Goal: Information Seeking & Learning: Learn about a topic

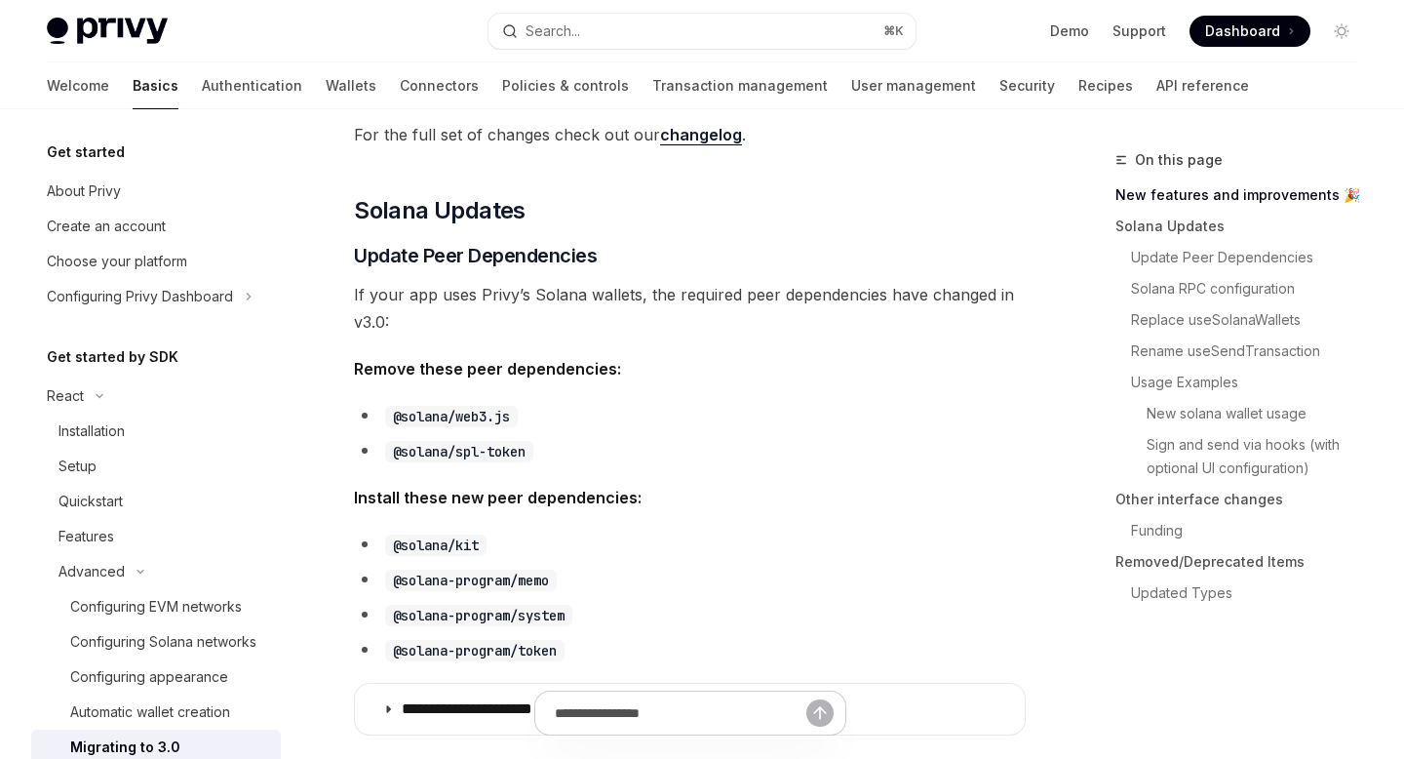
scroll to position [313, 0]
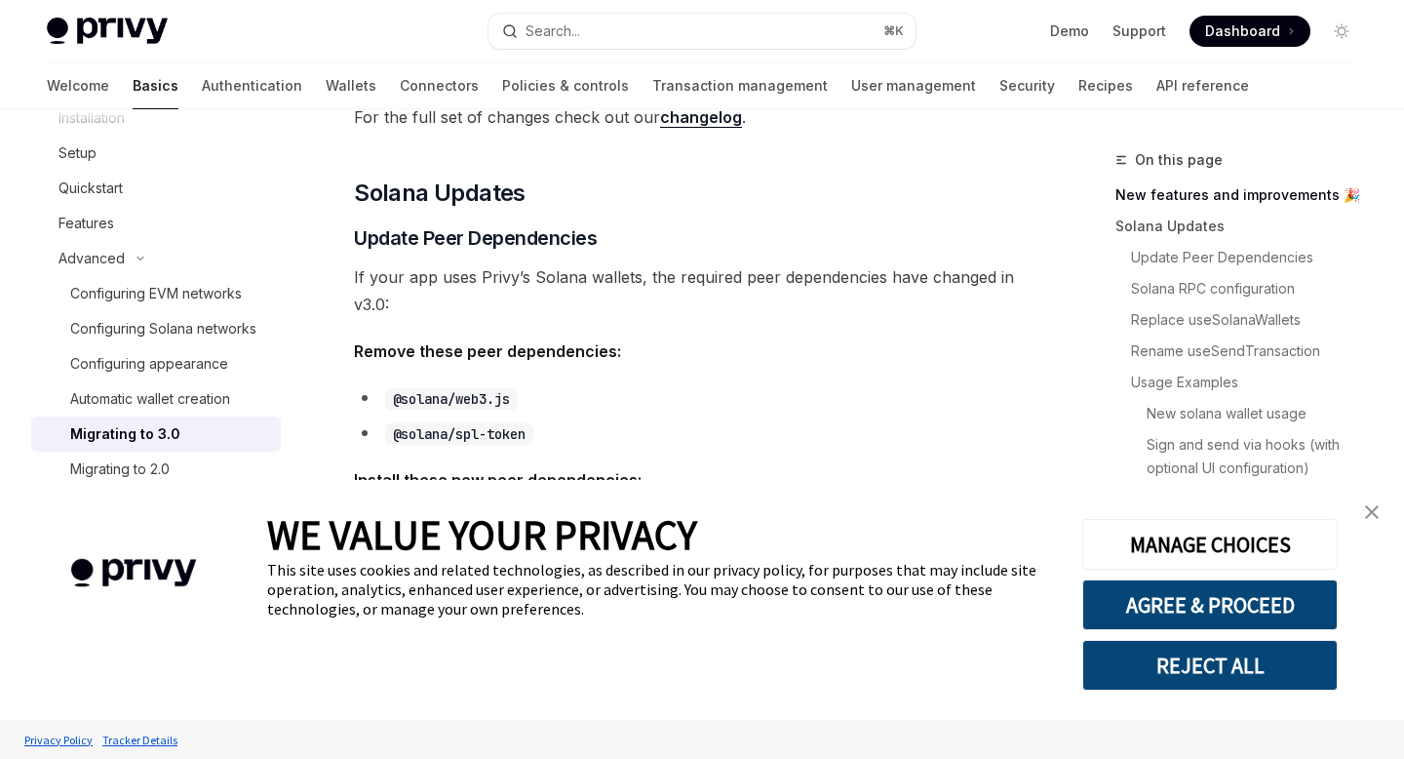
type textarea "*"
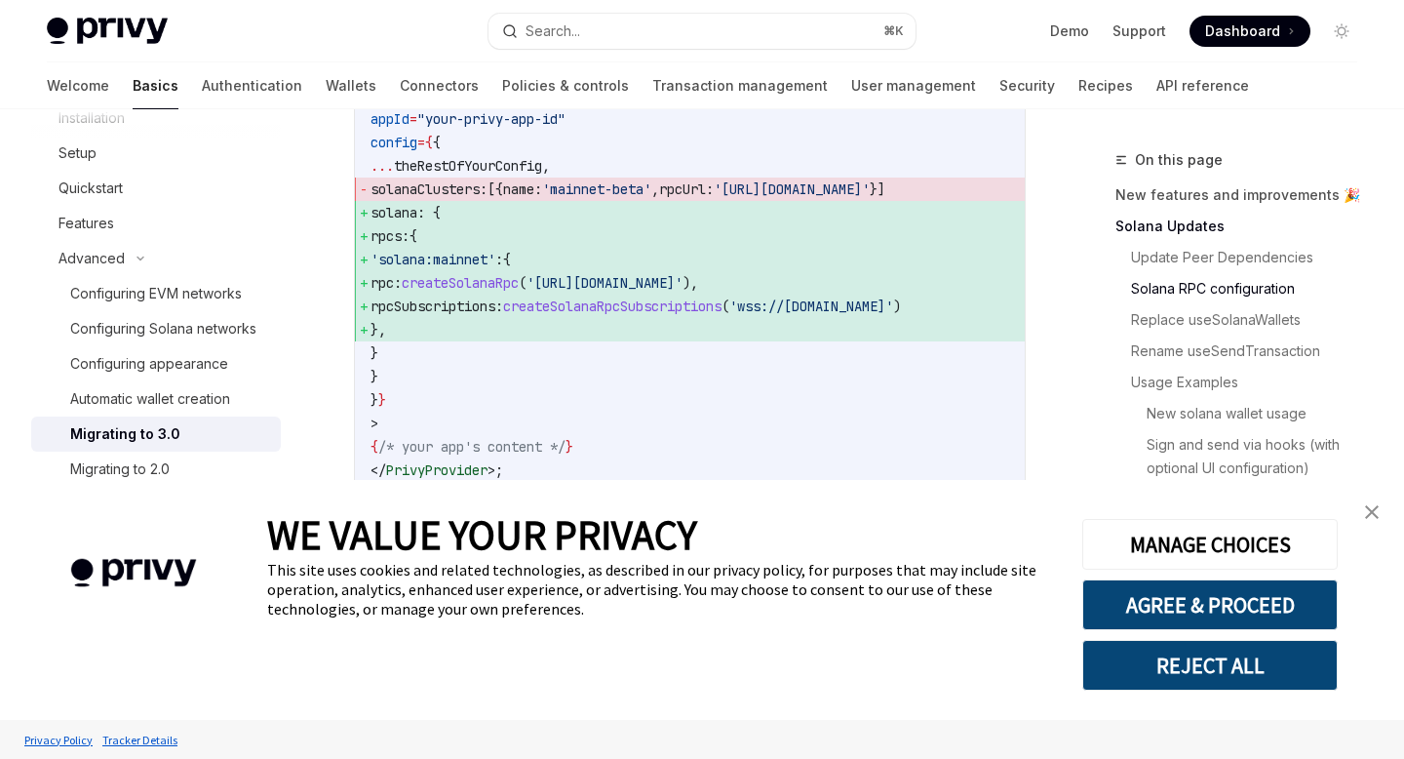
scroll to position [0, 0]
drag, startPoint x: 415, startPoint y: 241, endPoint x: 570, endPoint y: 338, distance: 183.2
click at [570, 338] on code "import { createSolanaRpc , createSolanaRpcSubscriptions } from '@solana/kit' ; …" at bounding box center [690, 259] width 639 height 445
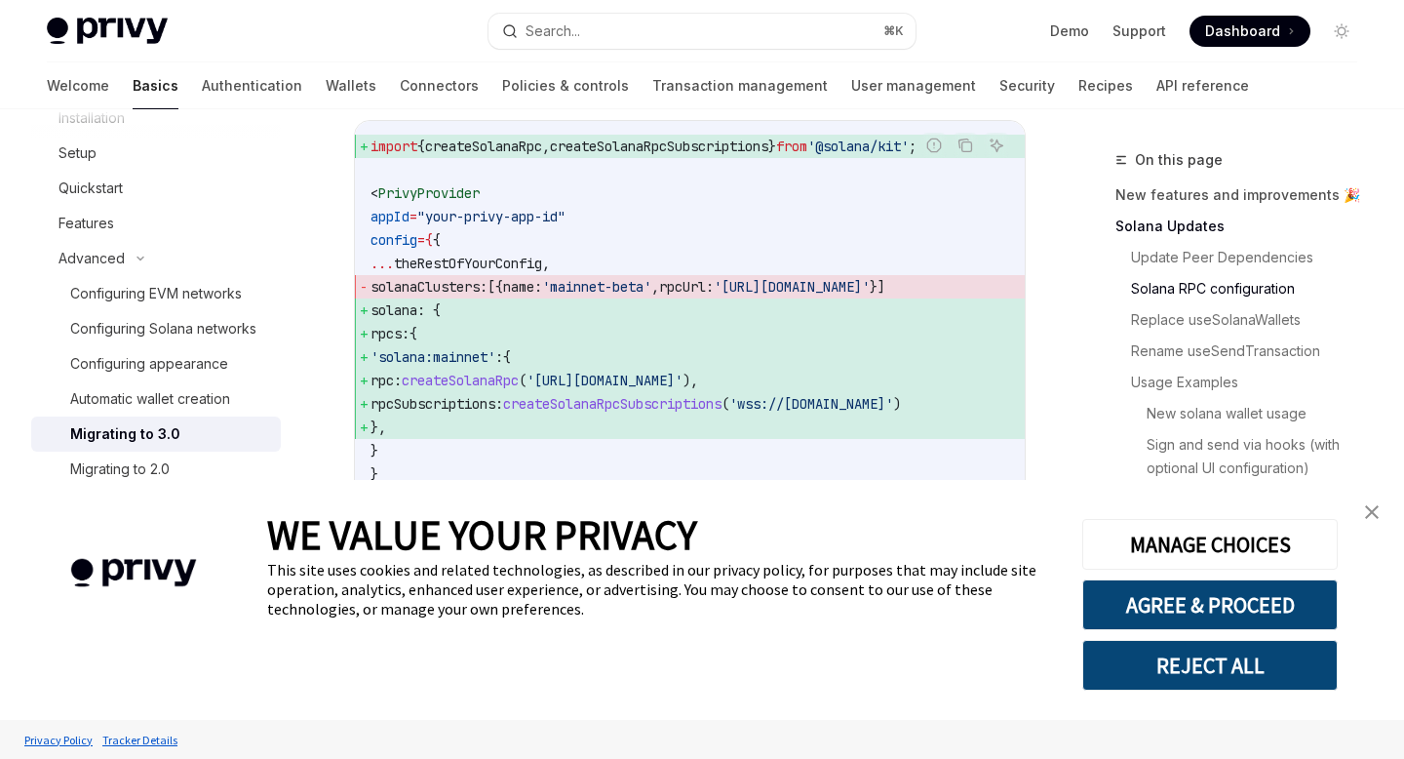
scroll to position [1297, 0]
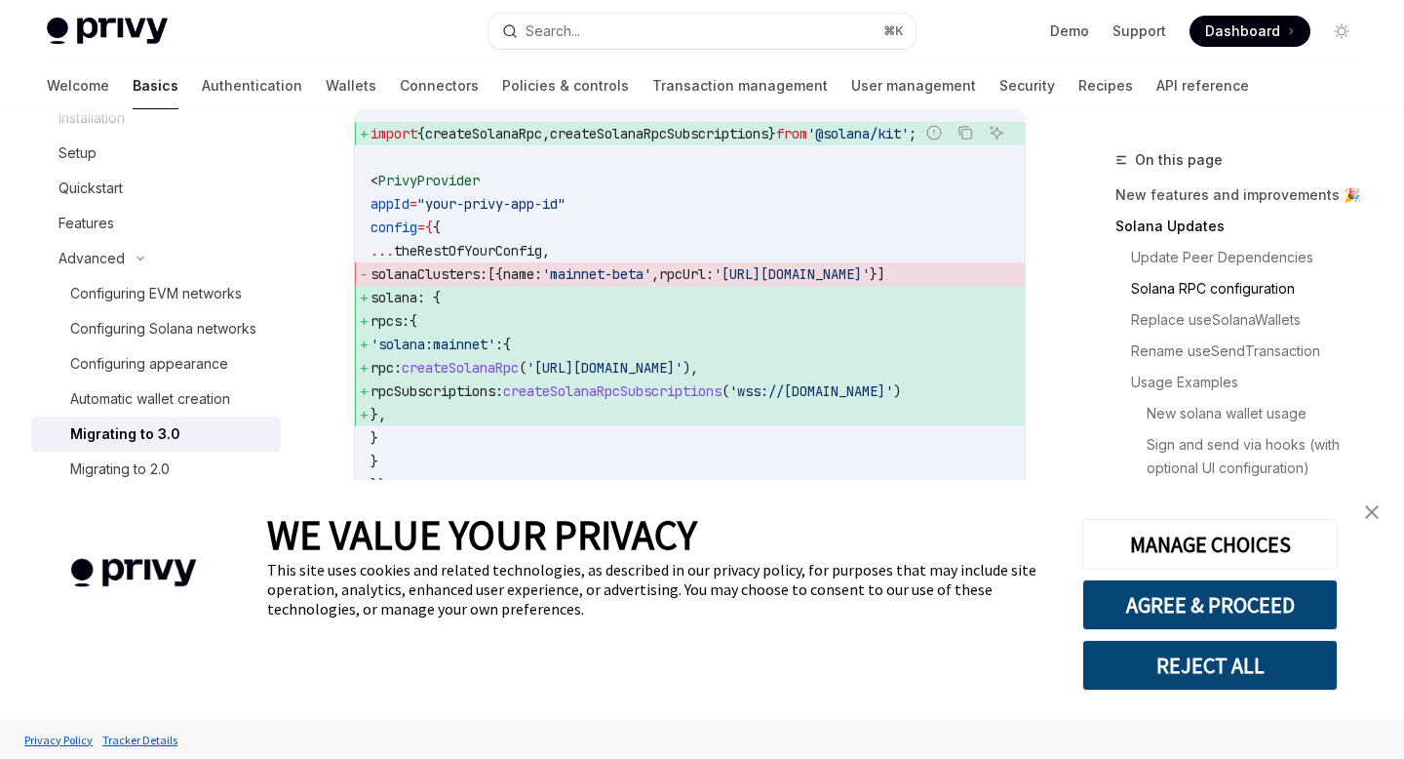
click at [1369, 510] on img "close banner" at bounding box center [1372, 512] width 14 height 14
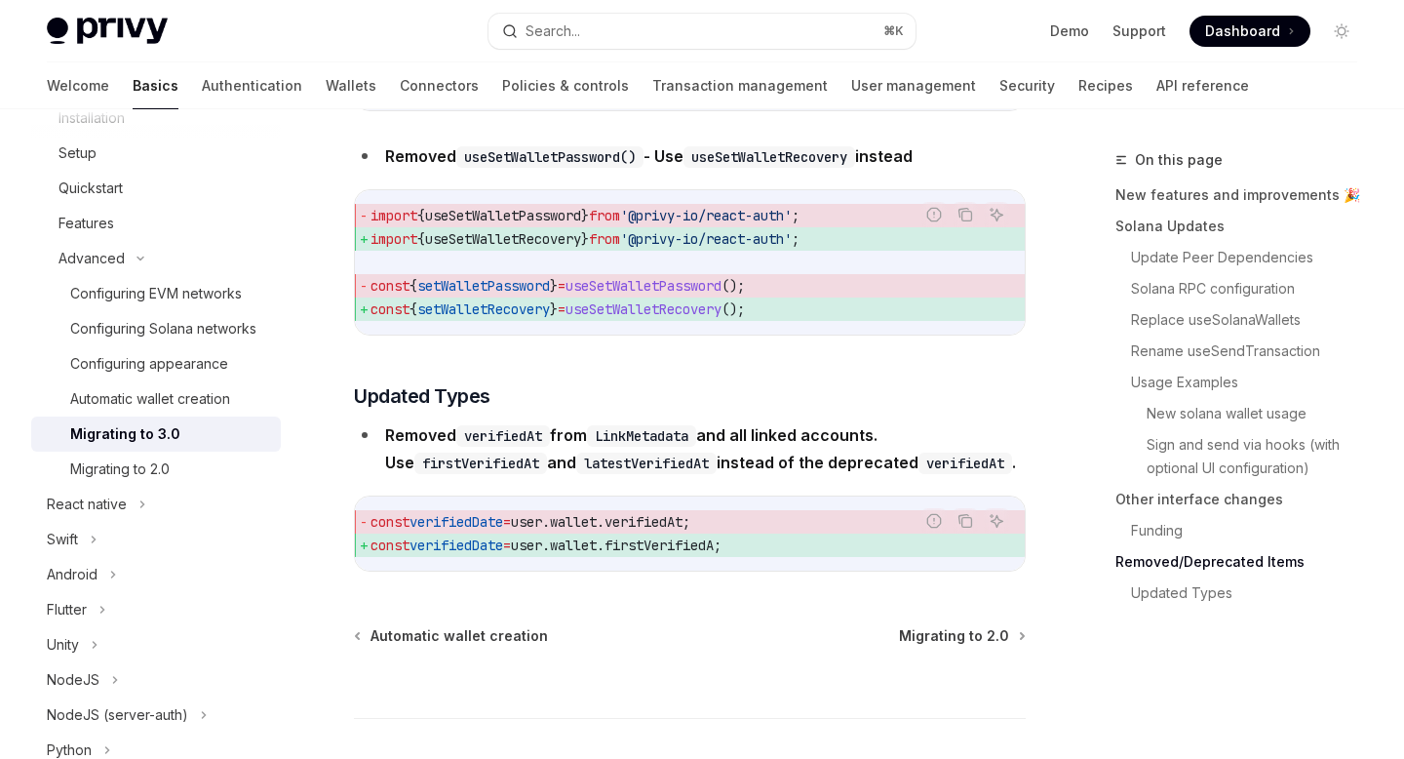
scroll to position [8871, 0]
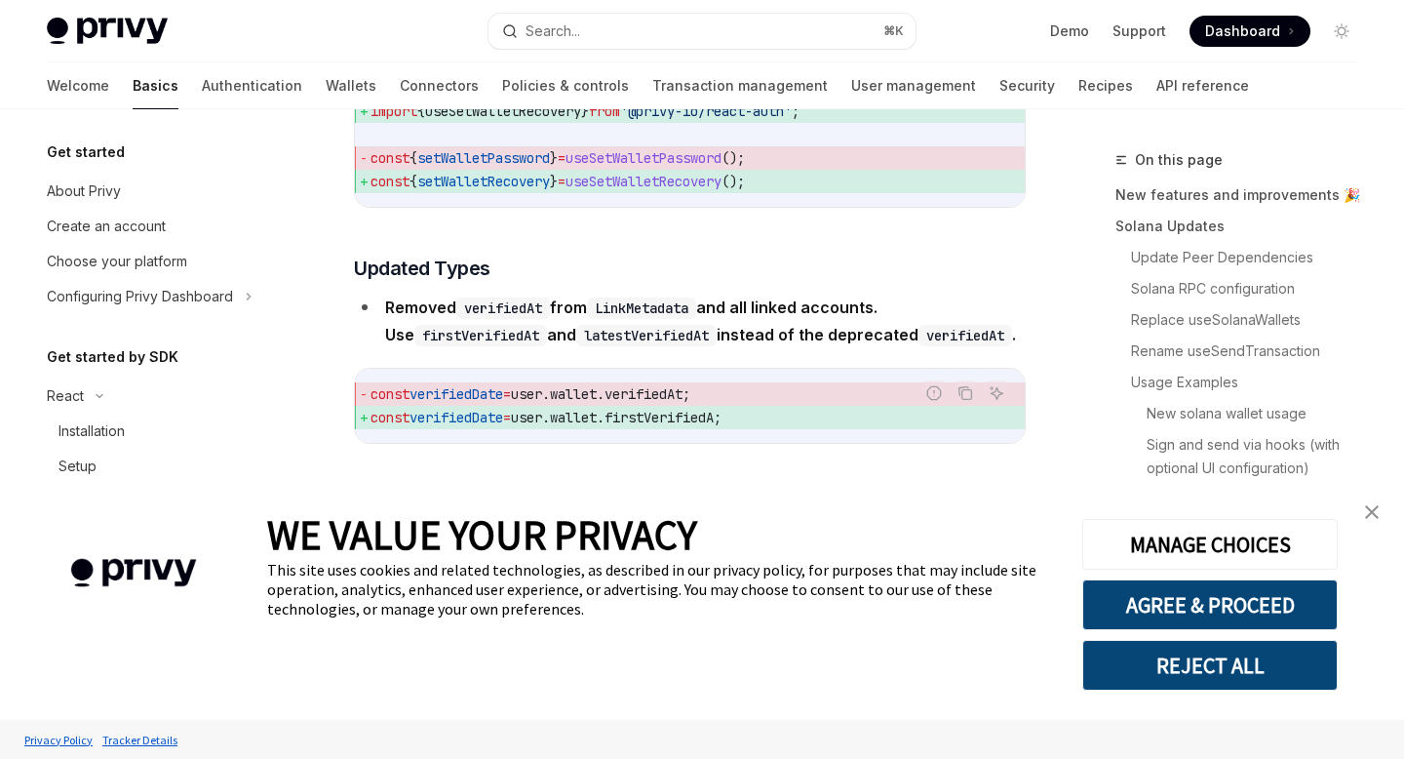
scroll to position [313, 0]
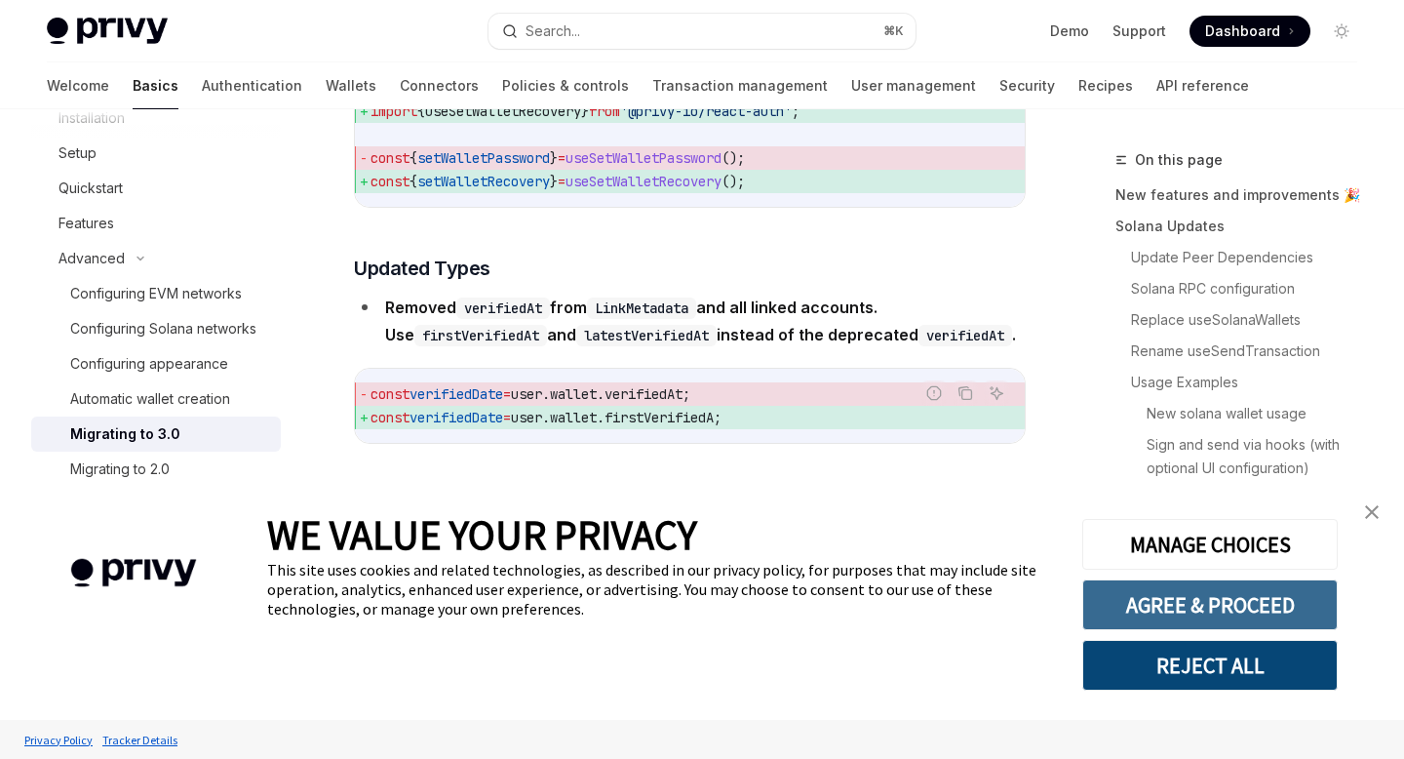
click at [1228, 596] on button "AGREE & PROCEED" at bounding box center [1209, 604] width 255 height 51
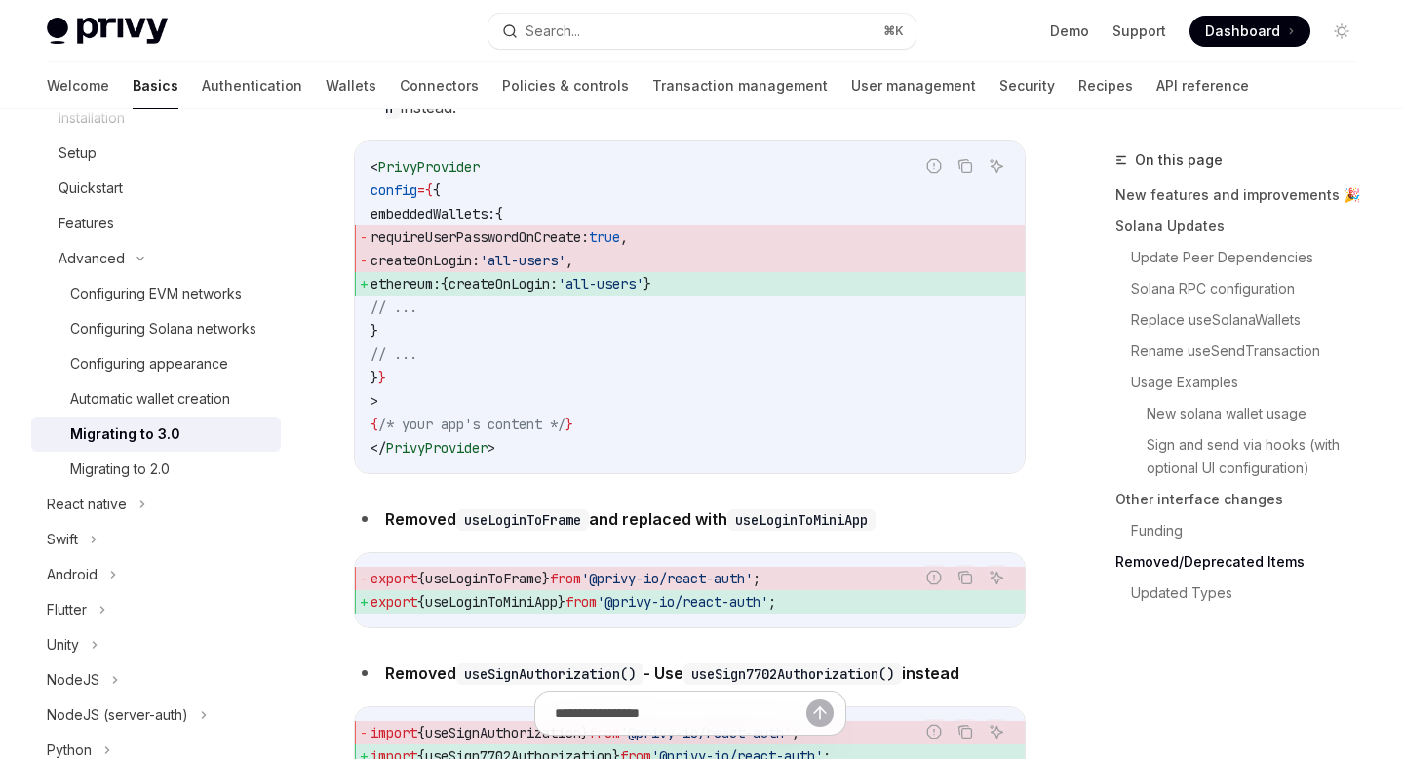
scroll to position [7921, 0]
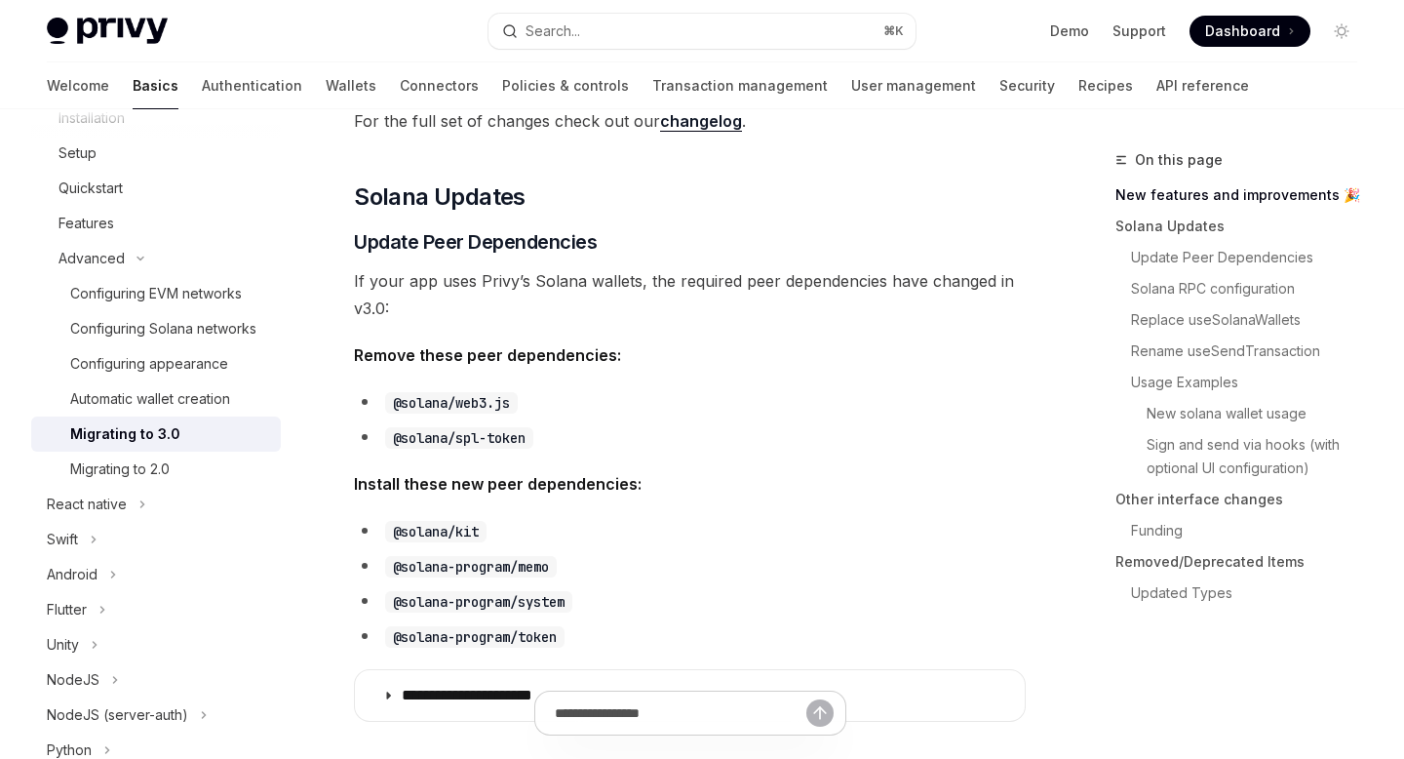
scroll to position [505, 0]
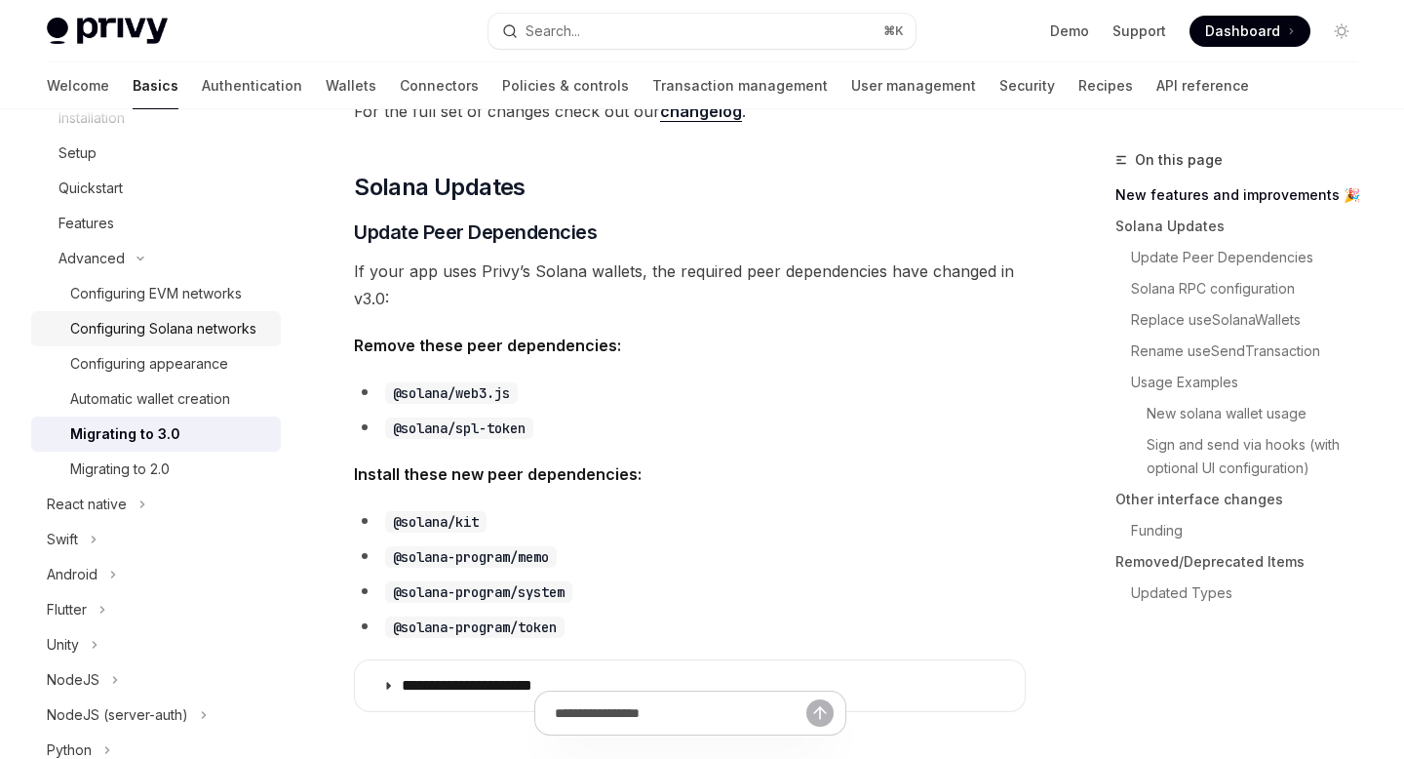
click at [160, 334] on div "Configuring Solana networks" at bounding box center [163, 328] width 186 height 23
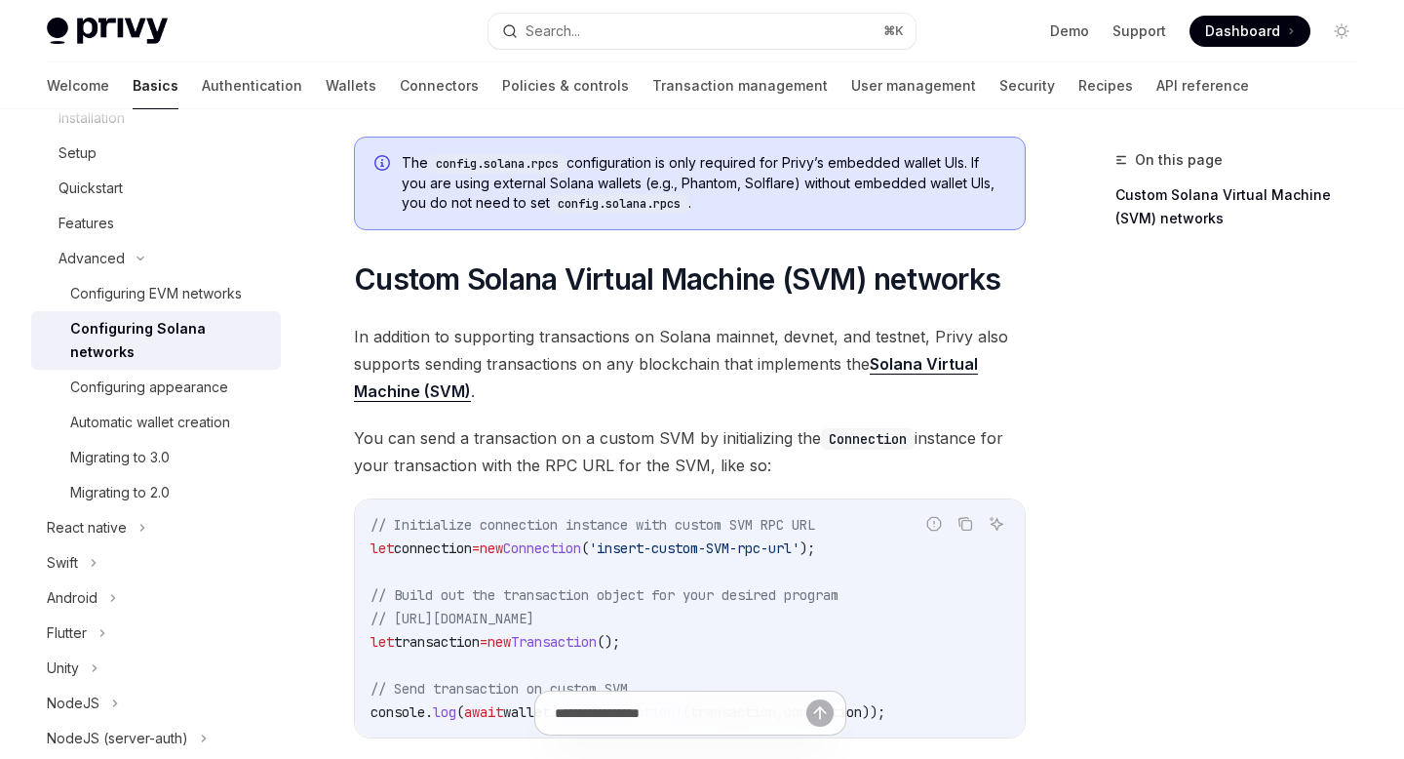
scroll to position [792, 0]
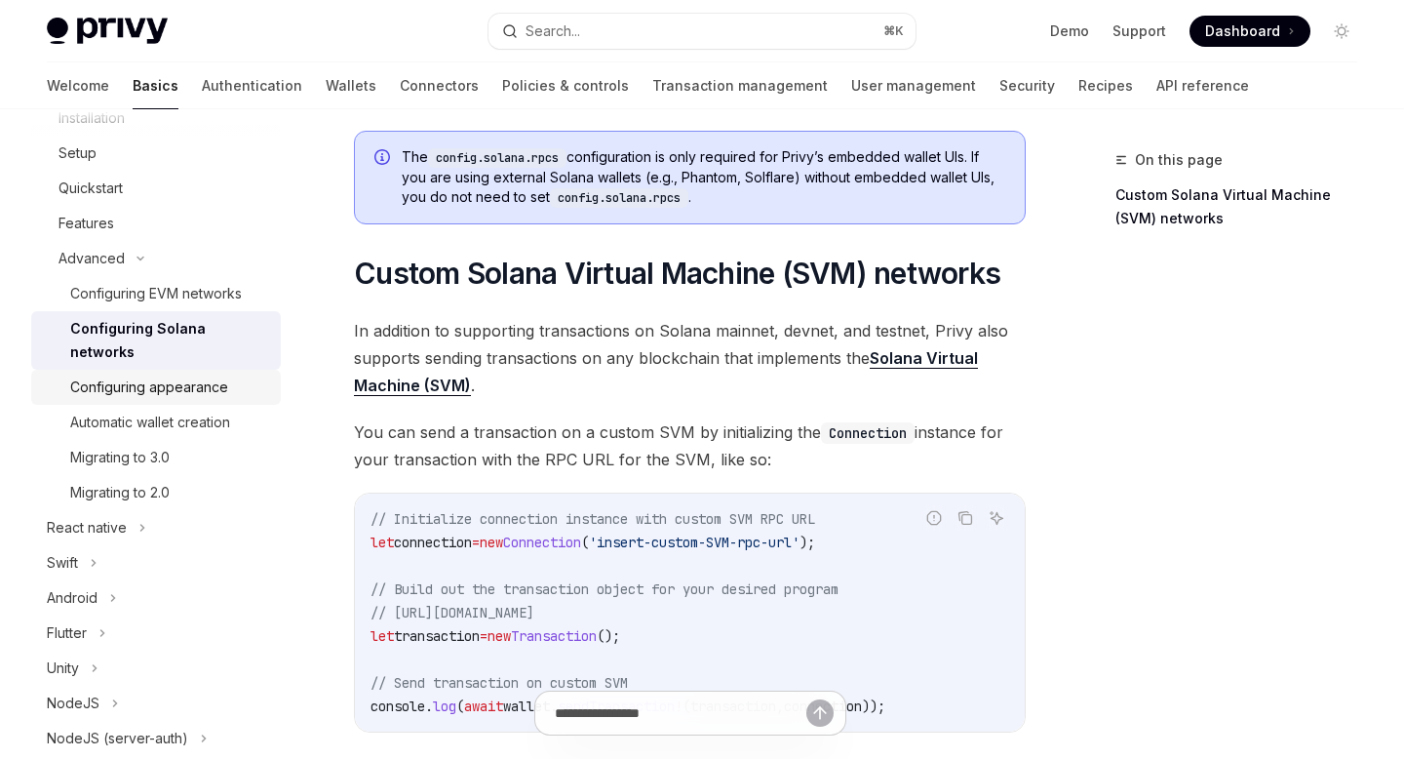
click at [216, 375] on link "Configuring appearance" at bounding box center [156, 387] width 250 height 35
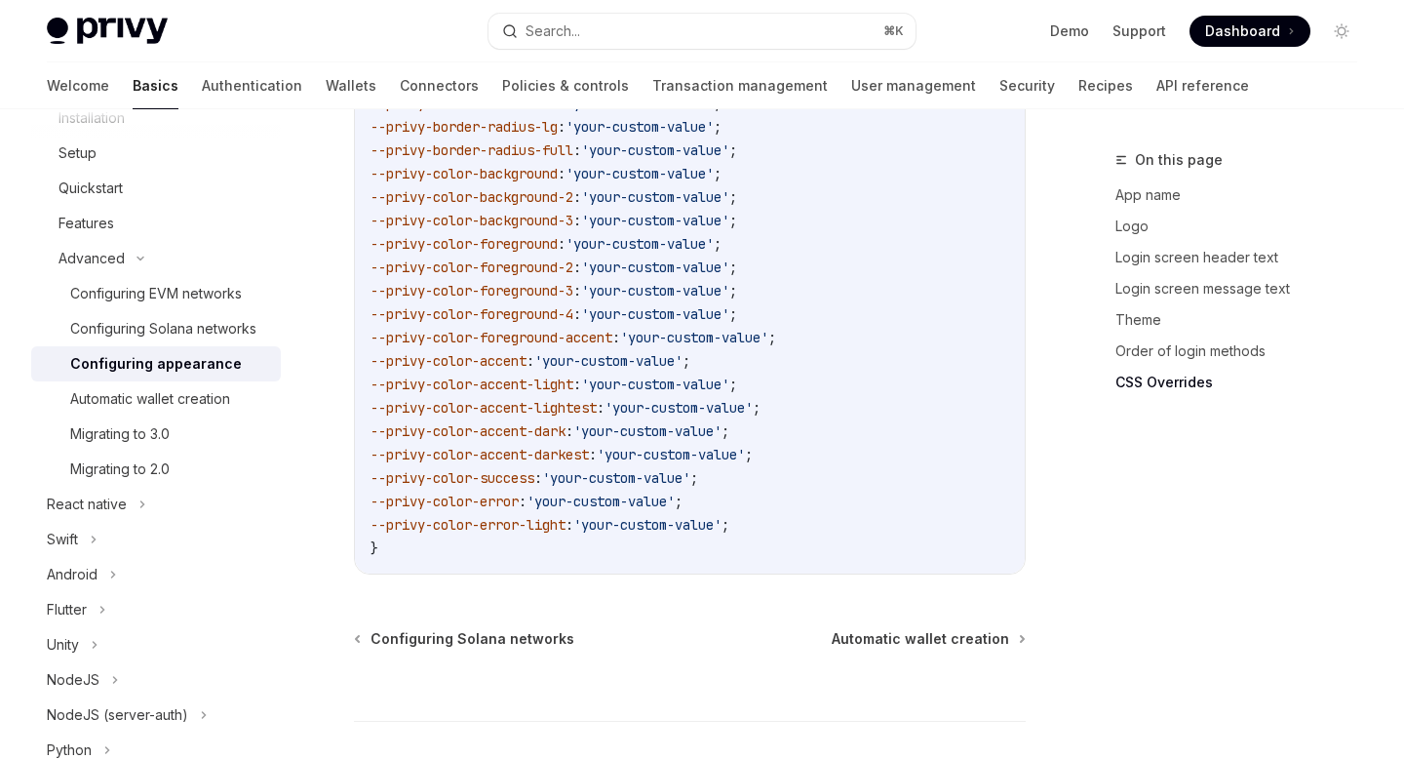
scroll to position [5100, 0]
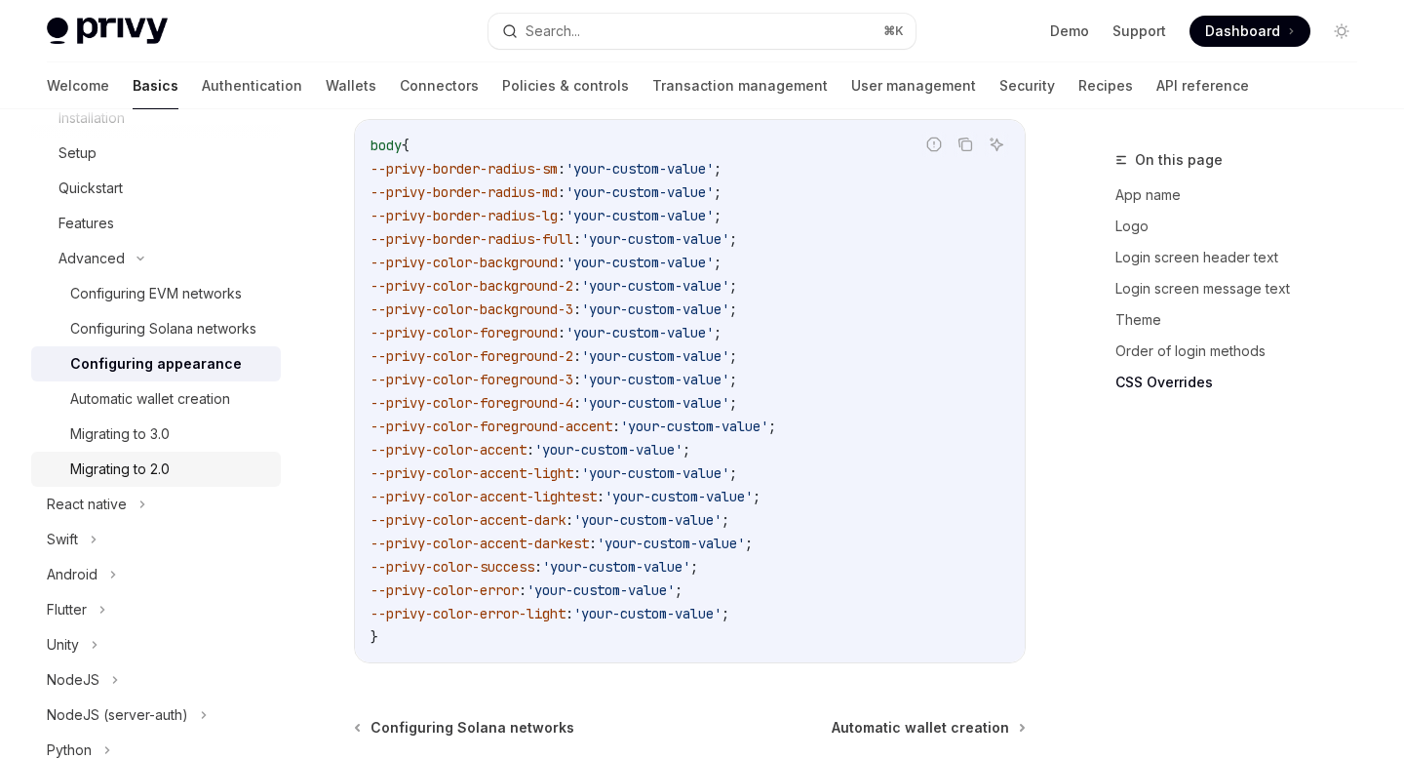
click at [160, 476] on div "Migrating to 2.0" at bounding box center [119, 468] width 99 height 23
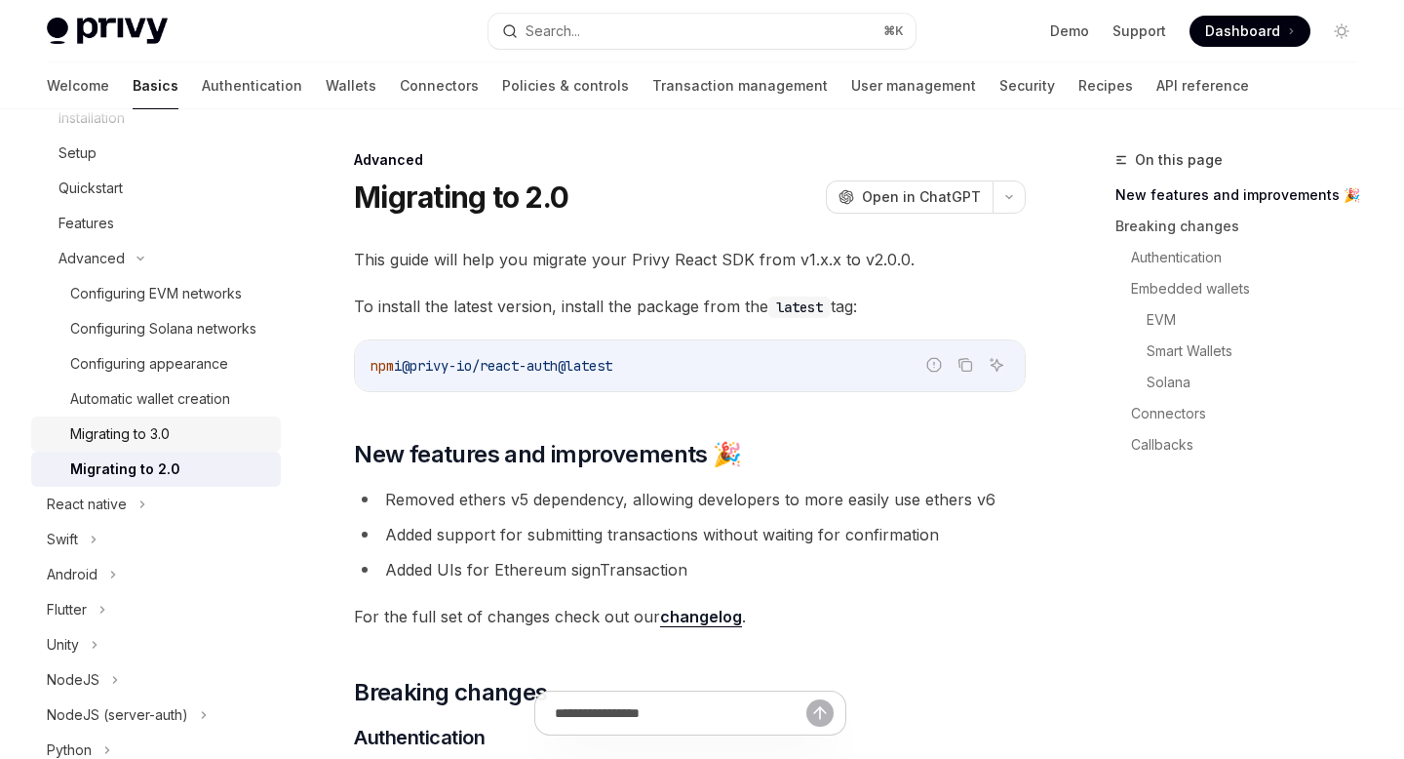
click at [178, 440] on div "Migrating to 3.0" at bounding box center [169, 433] width 199 height 23
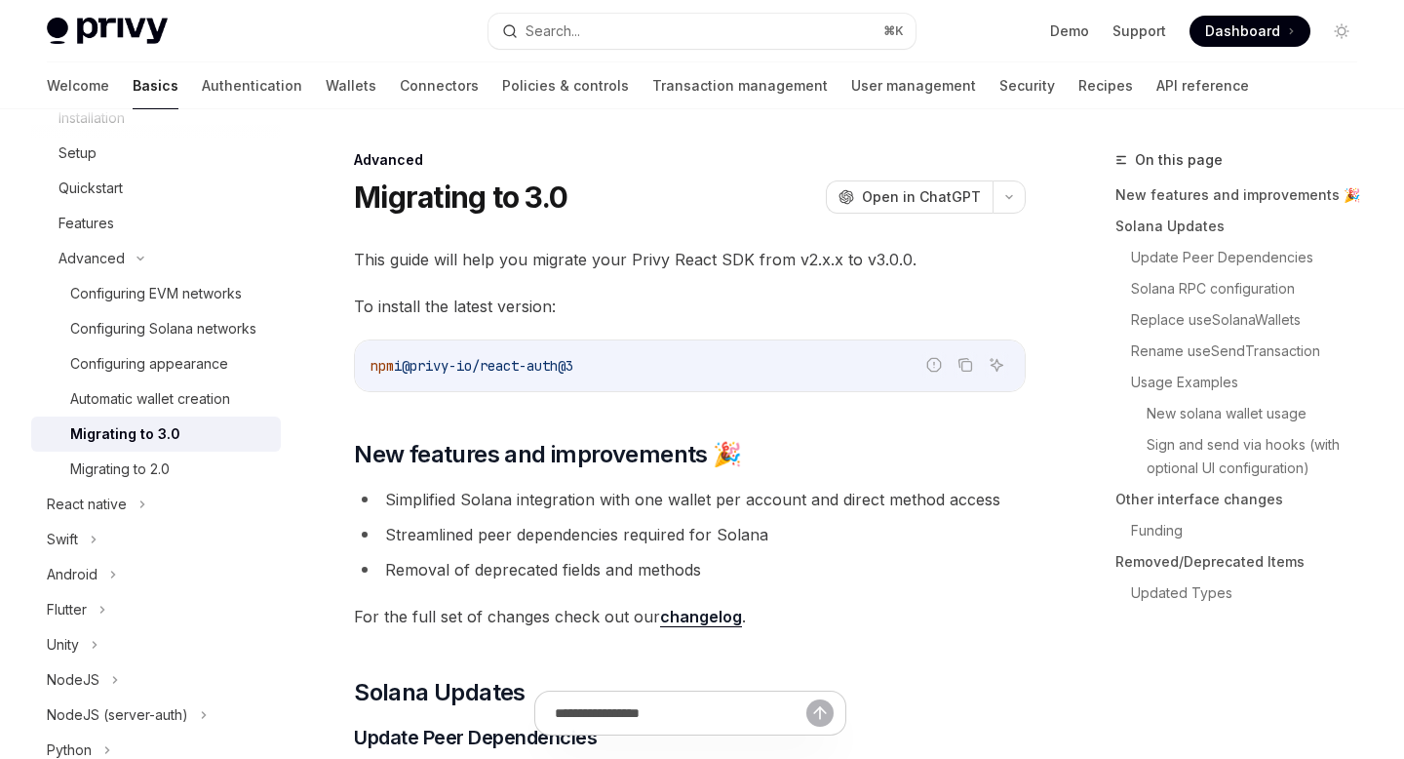
type textarea "*"
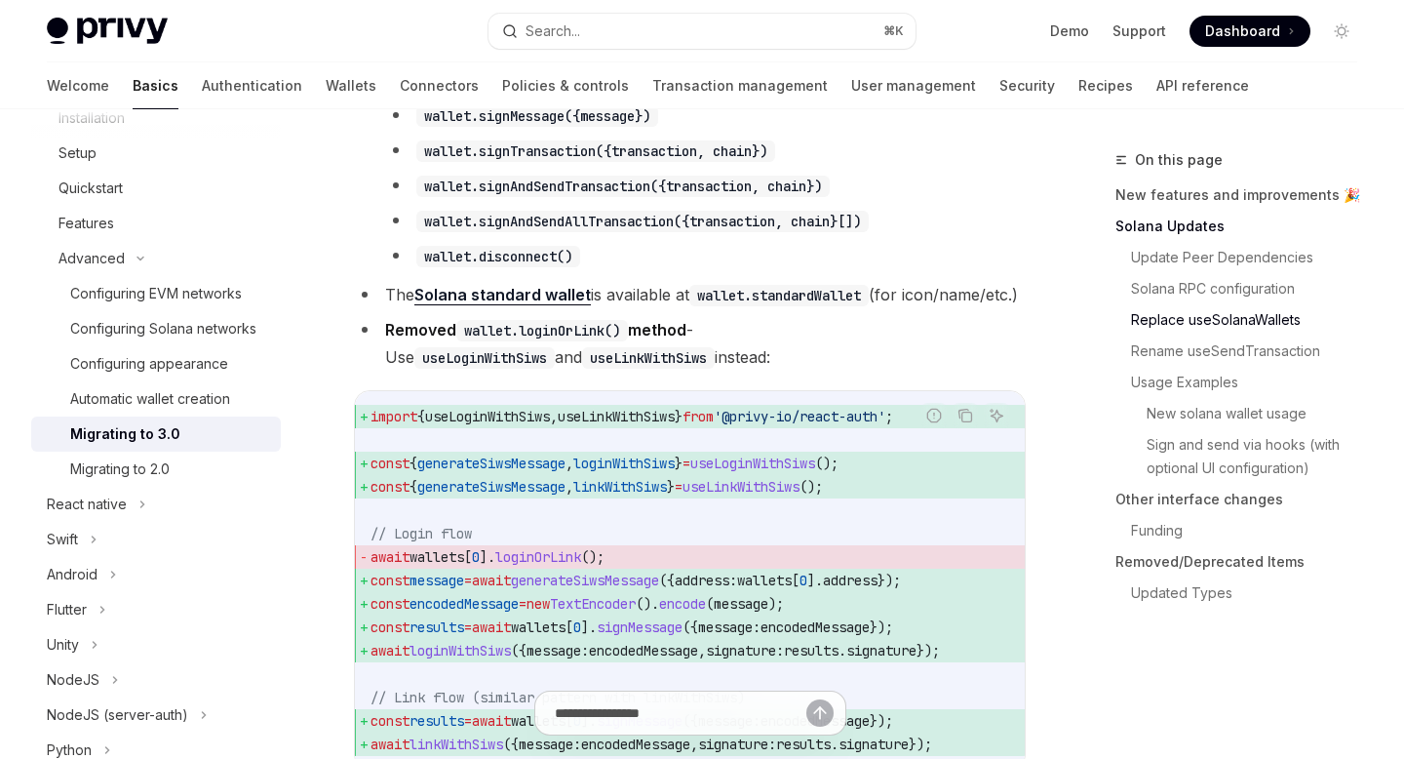
scroll to position [2364, 0]
